Goal: Task Accomplishment & Management: Use online tool/utility

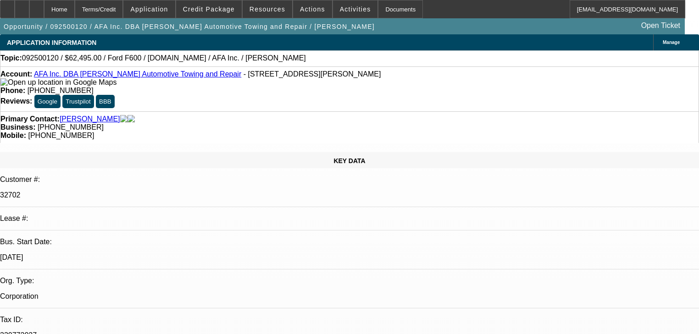
select select "0"
select select "2"
select select "0.1"
select select "4"
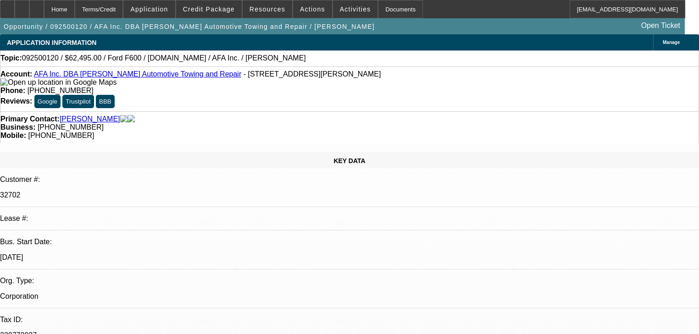
select select "0"
select select "2"
select select "0.1"
select select "4"
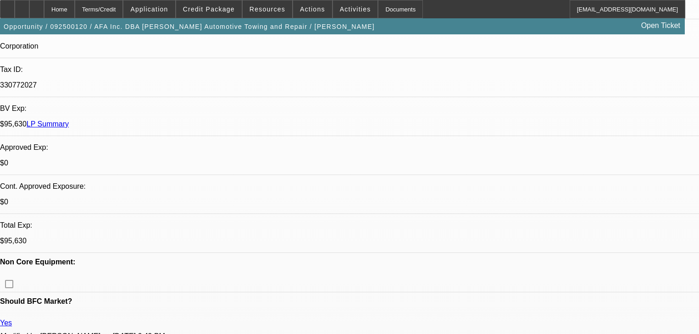
scroll to position [110, 0]
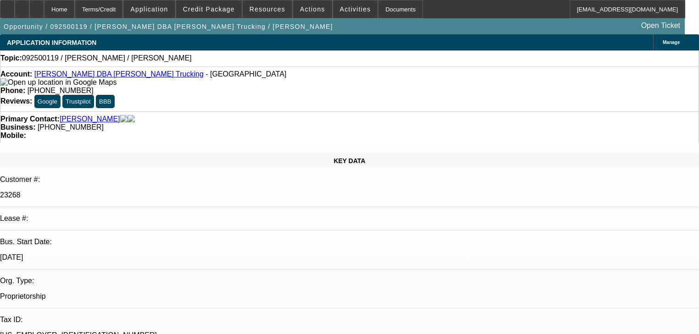
select select "0"
select select "2"
select select "0.1"
select select "4"
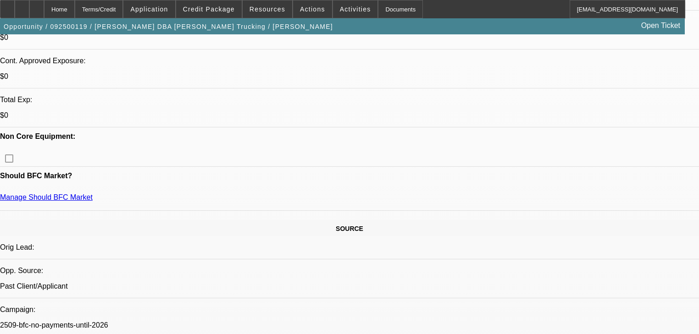
scroll to position [257, 0]
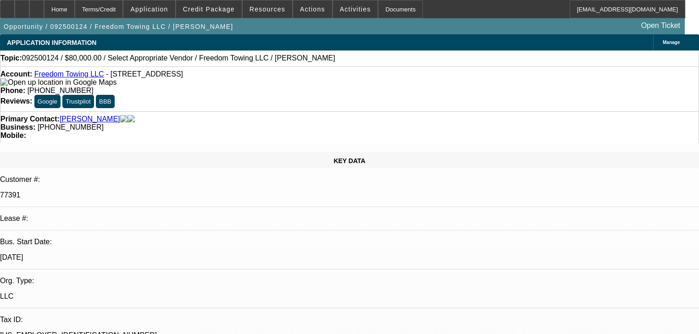
select select "0"
select select "2"
select select "0.1"
select select "4"
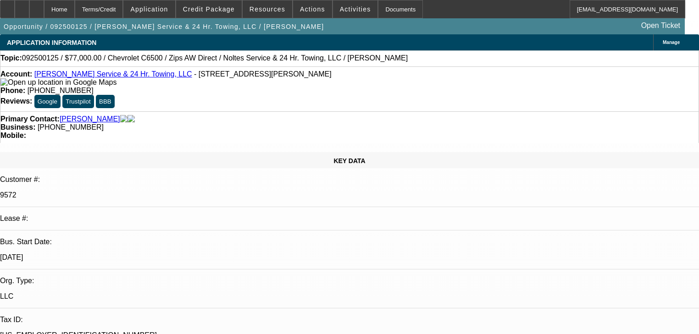
select select "0"
select select "2"
select select "0"
select select "6"
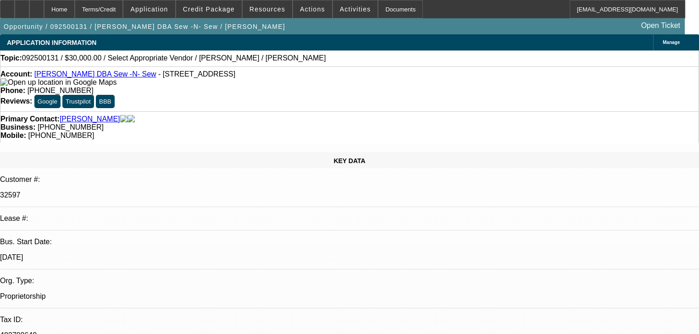
select select "0"
select select "2"
select select "0.1"
select select "4"
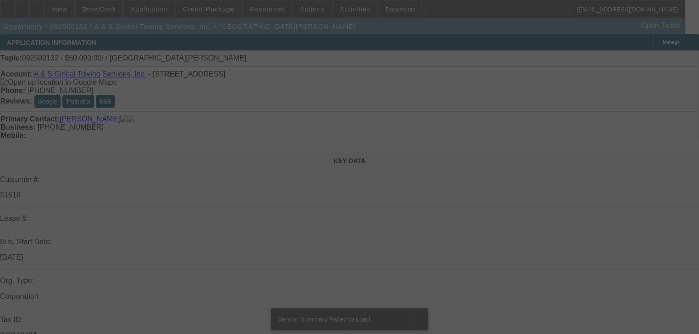
select select "0"
select select "2"
select select "0.1"
select select "4"
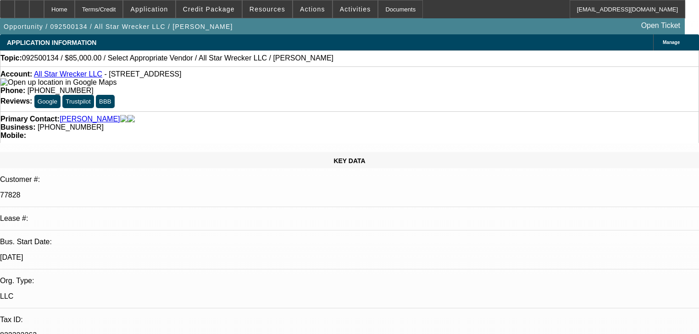
select select "0"
select select "2"
select select "0.1"
select select "4"
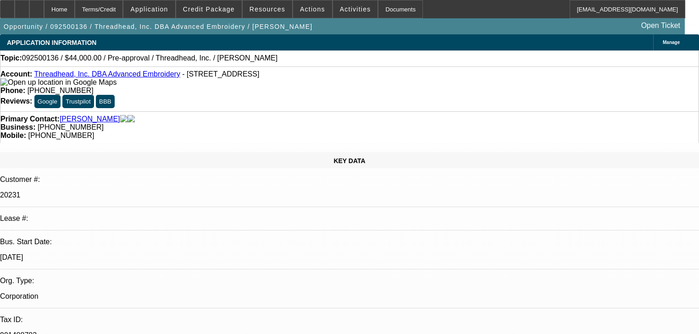
select select "0"
select select "2"
select select "0.1"
select select "4"
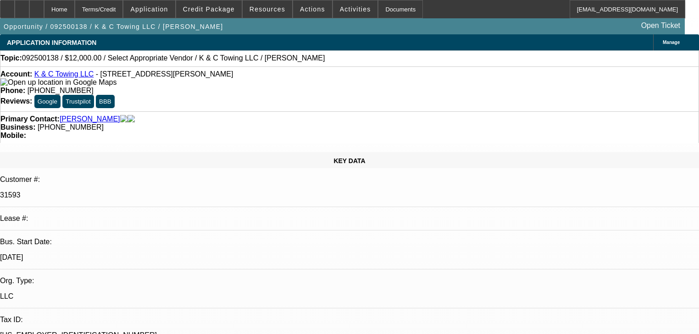
select select "0"
select select "2"
select select "0.1"
select select "4"
